Goal: Information Seeking & Learning: Find specific fact

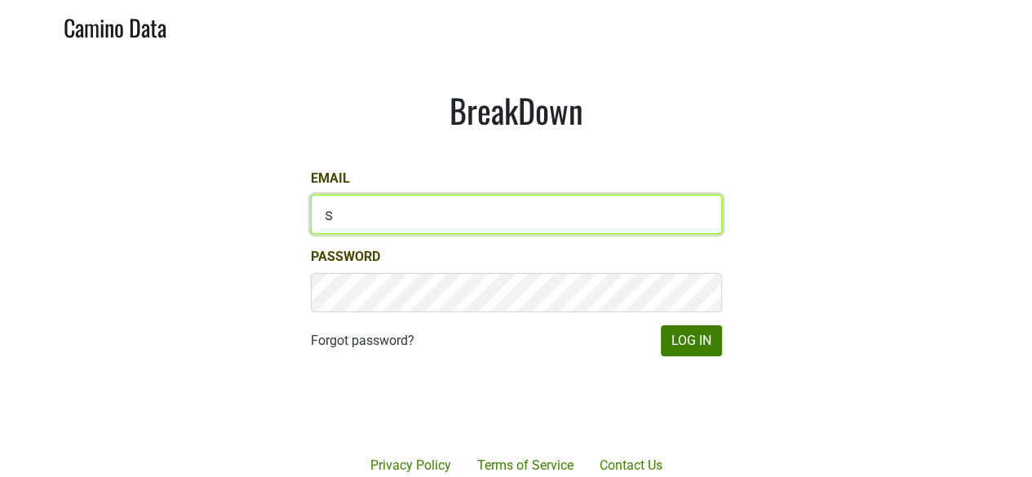
click at [380, 217] on input "s" at bounding box center [516, 214] width 411 height 39
type input "sbeer@truenorthwines.com"
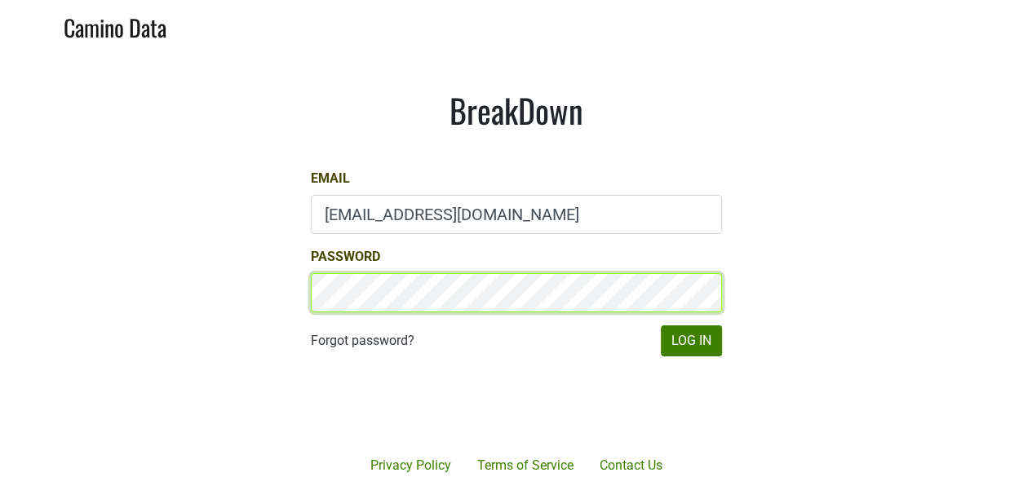
click at [661, 325] on button "Log In" at bounding box center [691, 340] width 61 height 31
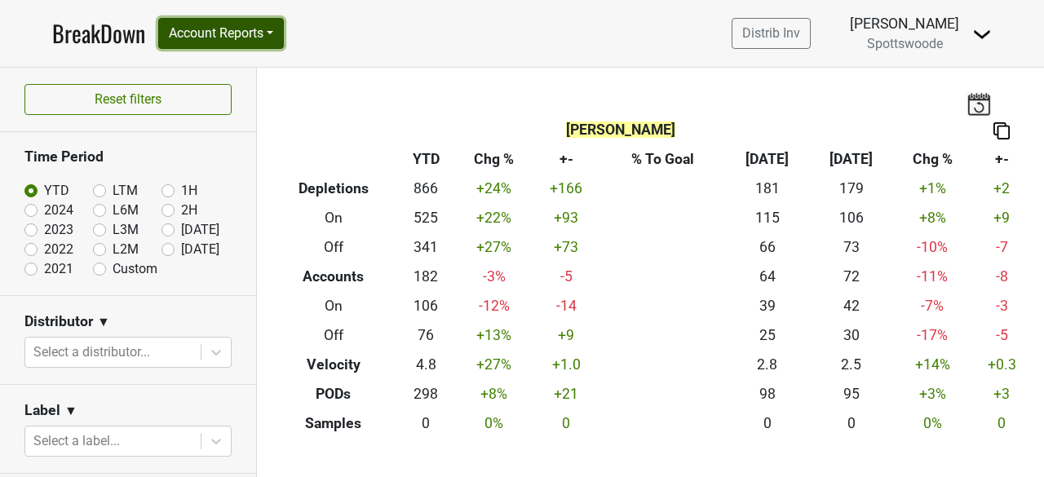
click at [272, 33] on button "Account Reports" at bounding box center [221, 33] width 126 height 31
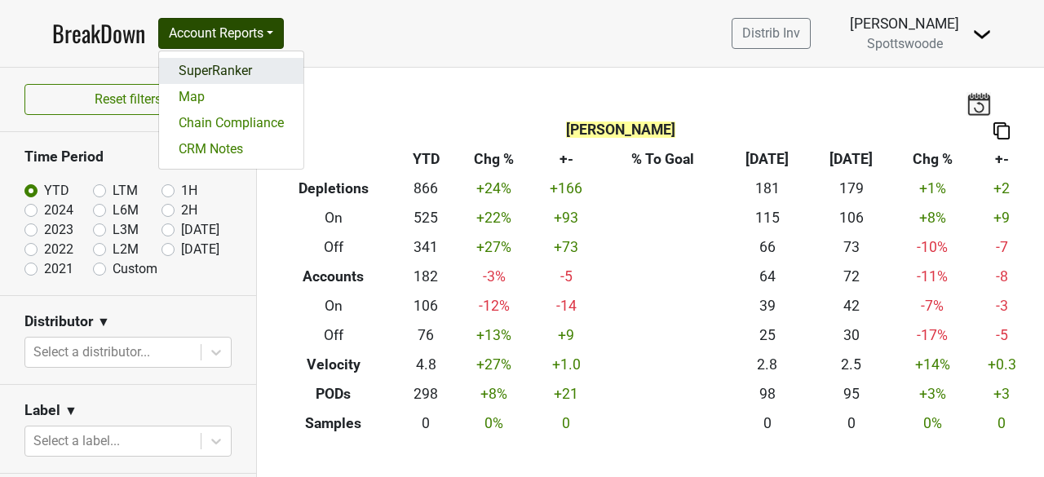
click at [232, 66] on link "SuperRanker" at bounding box center [231, 71] width 144 height 26
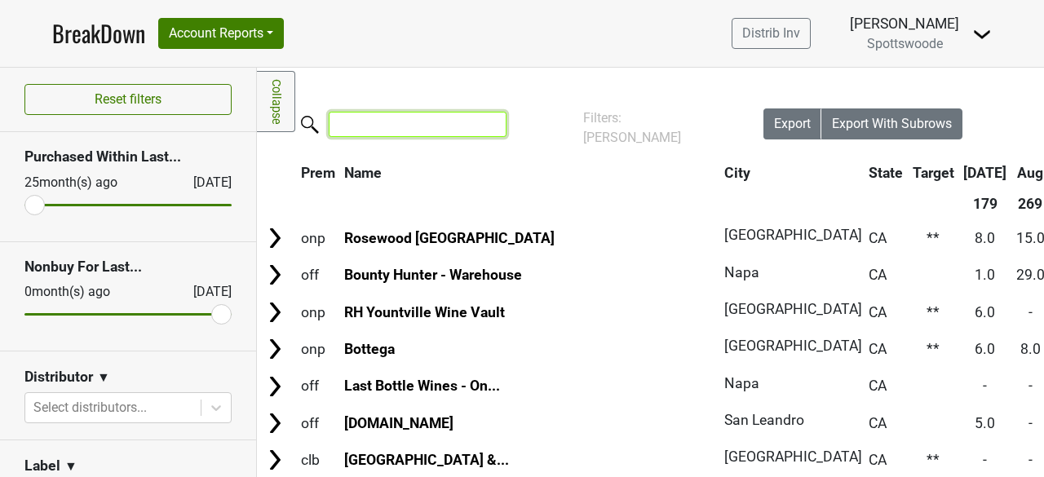
click at [410, 125] on input "search" at bounding box center [418, 124] width 178 height 25
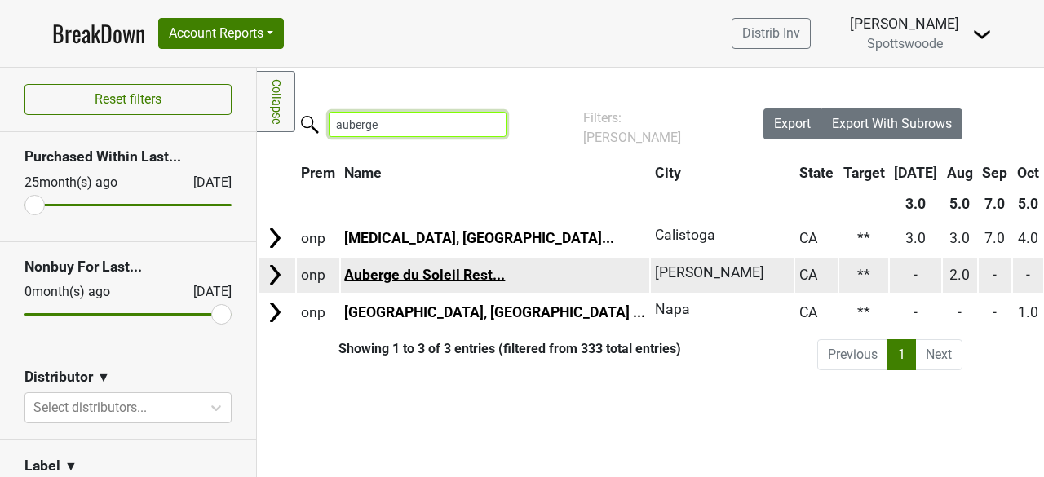
type input "auberge"
click at [412, 281] on link "Auberge du Soleil Rest..." at bounding box center [424, 275] width 161 height 16
click at [453, 276] on link "Auberge du Soleil Rest..." at bounding box center [424, 275] width 161 height 16
